Goal: Task Accomplishment & Management: Use online tool/utility

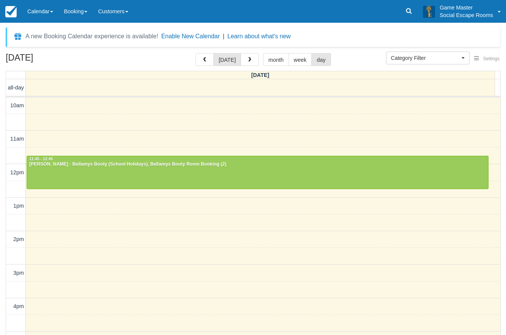
select select
drag, startPoint x: 0, startPoint y: 0, endPoint x: 41, endPoint y: 12, distance: 42.6
click at [41, 12] on link "Calendar" at bounding box center [40, 11] width 36 height 23
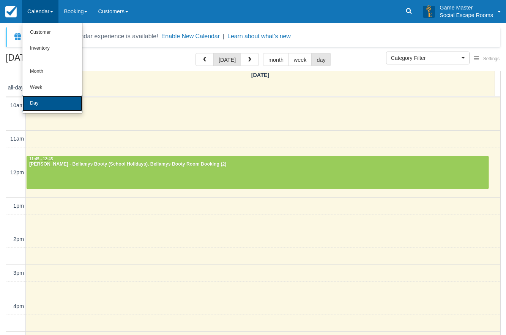
click at [36, 101] on link "Day" at bounding box center [52, 104] width 60 height 16
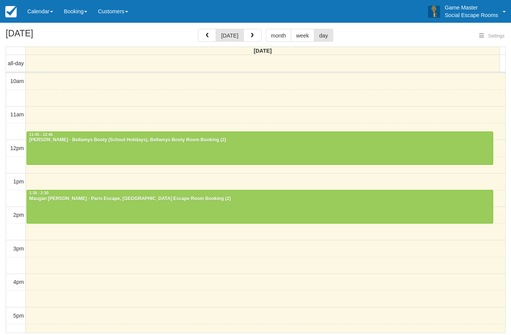
select select
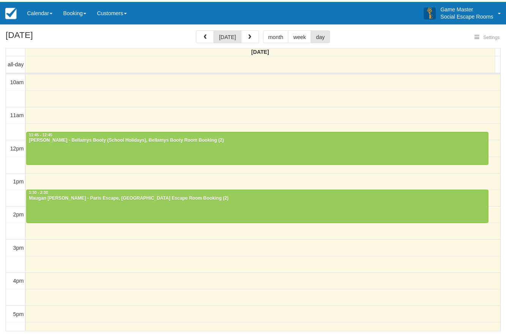
scroll to position [34, 0]
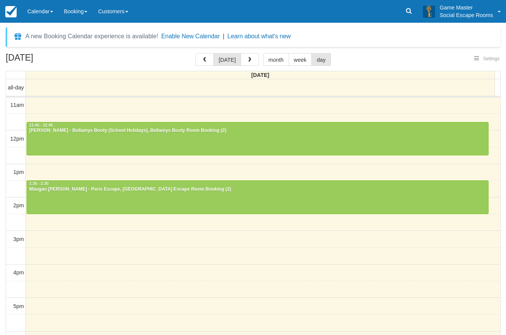
select select
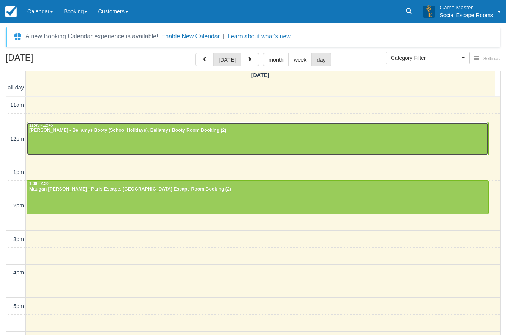
click at [62, 138] on div at bounding box center [257, 139] width 461 height 33
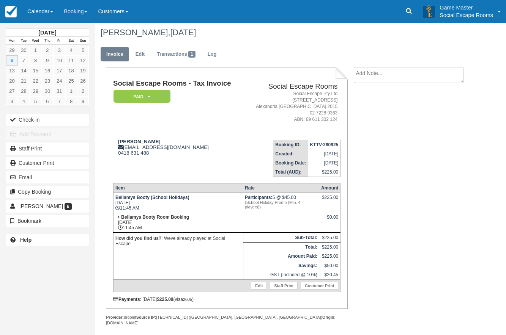
scroll to position [4, 0]
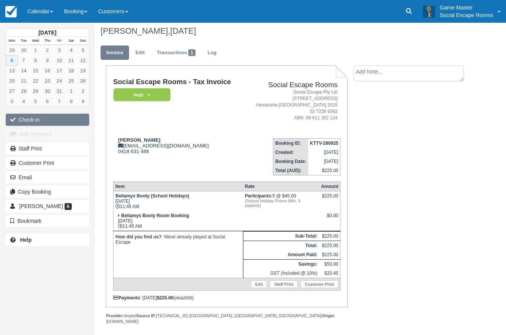
click at [31, 120] on button "Check-in" at bounding box center [47, 120] width 83 height 12
